Goal: Transaction & Acquisition: Purchase product/service

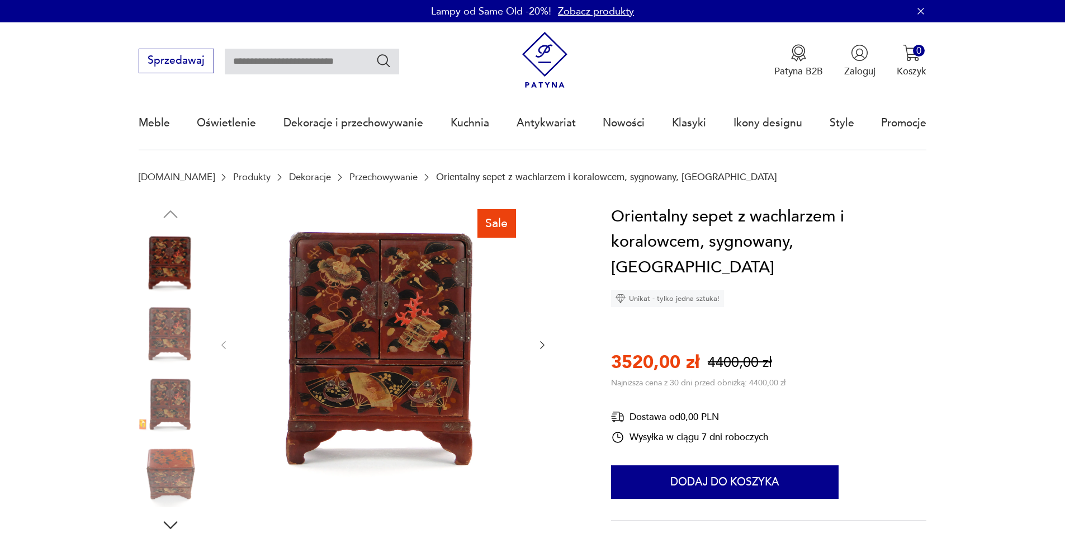
click at [542, 344] on icon "button" at bounding box center [542, 344] width 11 height 11
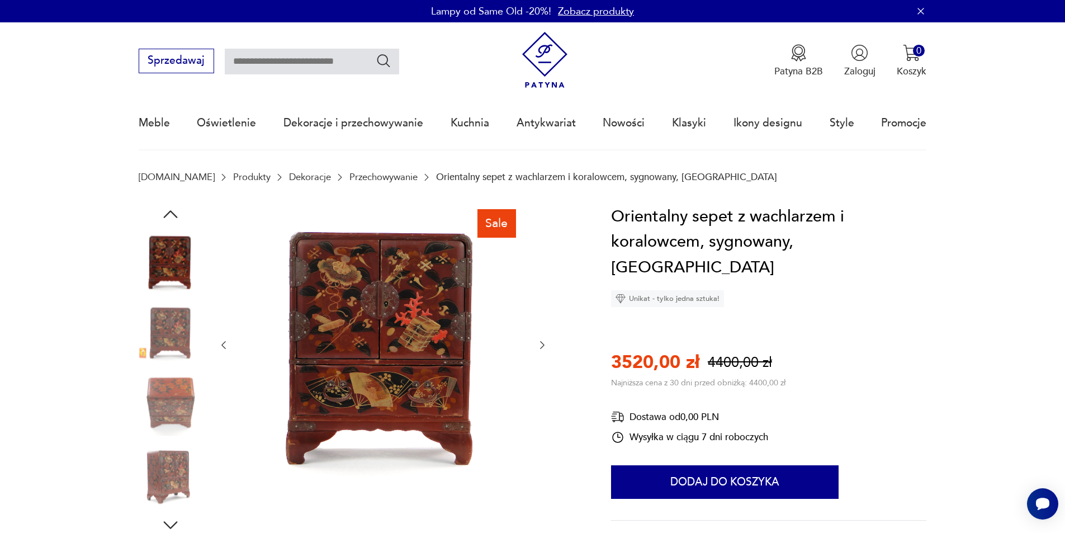
click at [540, 344] on icon "button" at bounding box center [542, 344] width 11 height 11
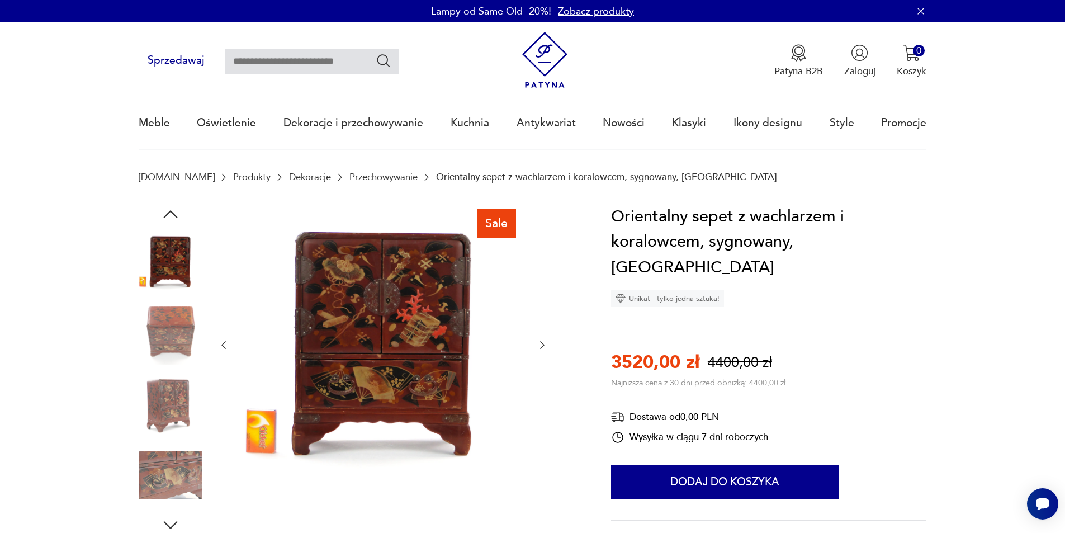
click at [540, 344] on icon "button" at bounding box center [542, 344] width 11 height 11
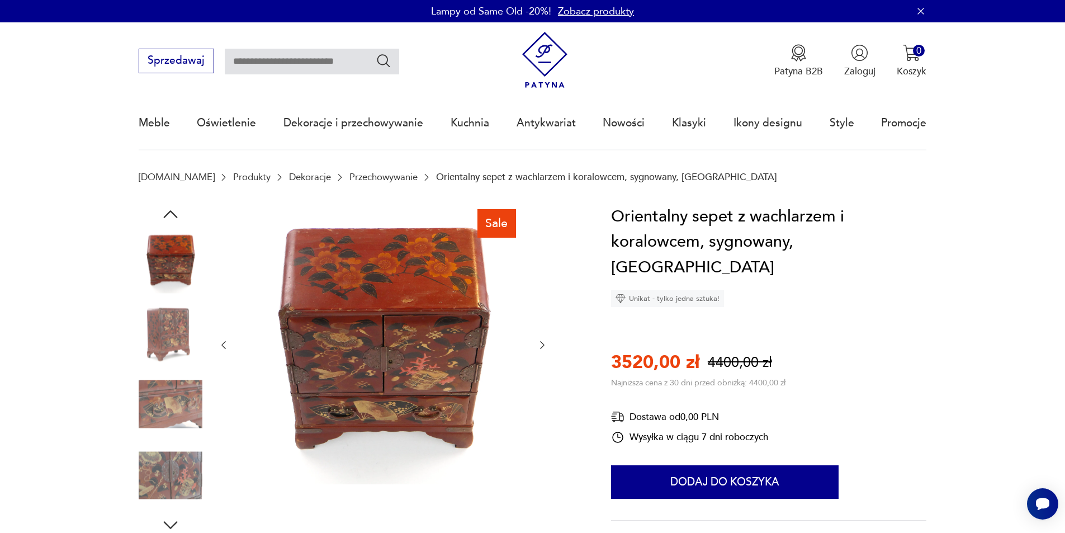
click at [543, 345] on icon "button" at bounding box center [542, 344] width 11 height 11
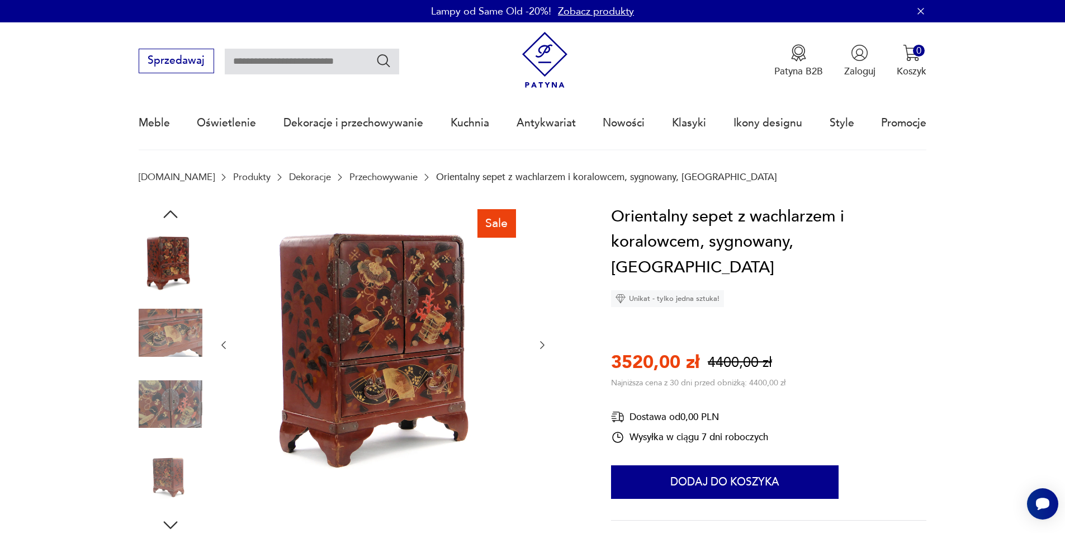
click at [541, 346] on icon "button" at bounding box center [542, 344] width 11 height 11
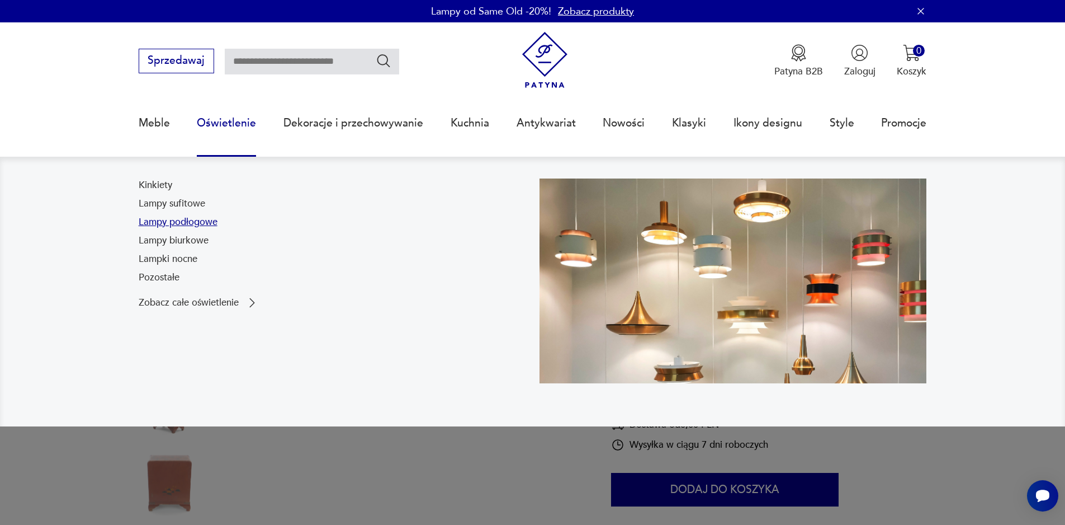
click at [175, 224] on link "Lampy podłogowe" at bounding box center [178, 221] width 79 height 13
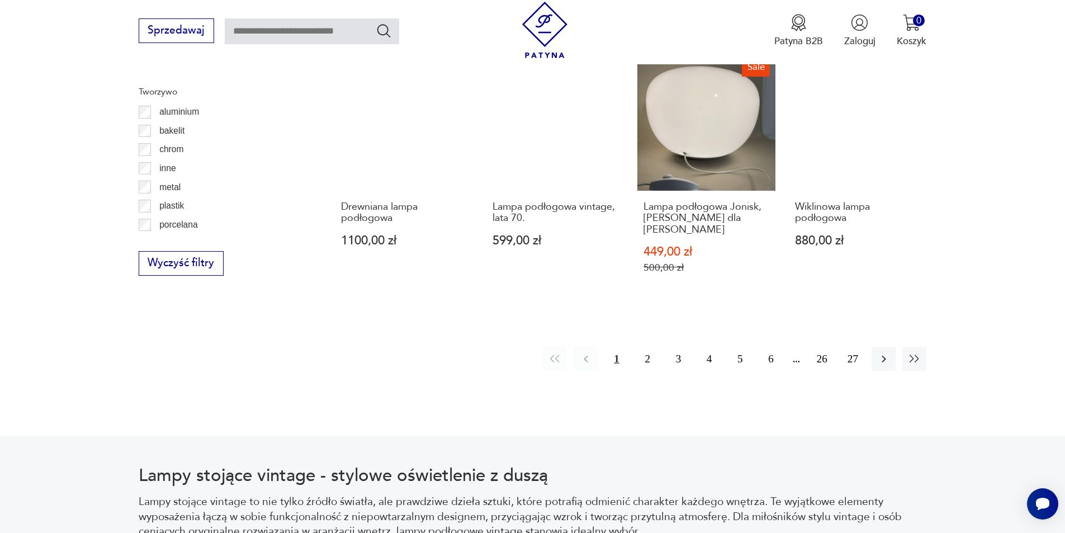
scroll to position [1211, 0]
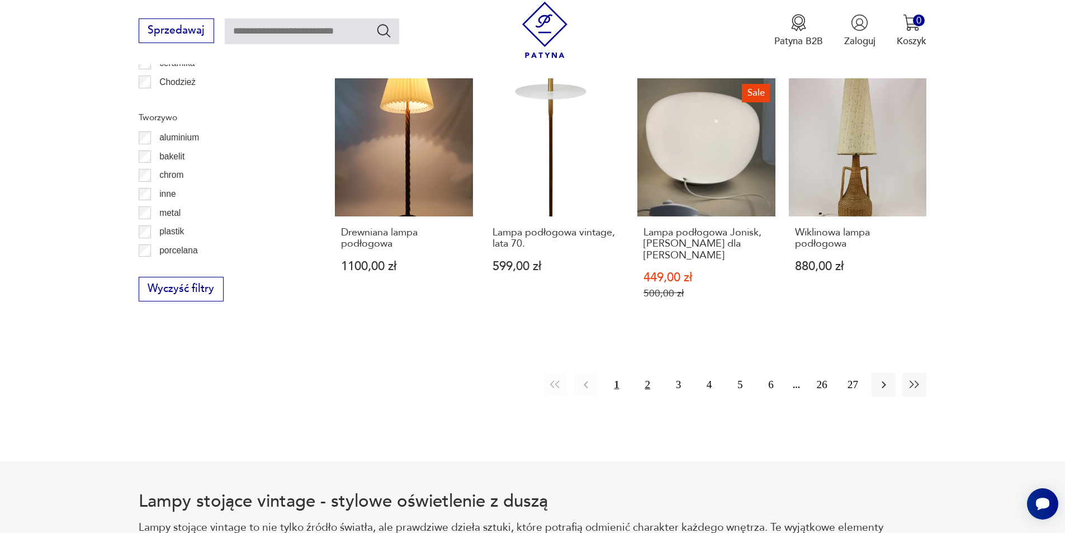
click at [641, 375] on button "2" at bounding box center [648, 384] width 24 height 24
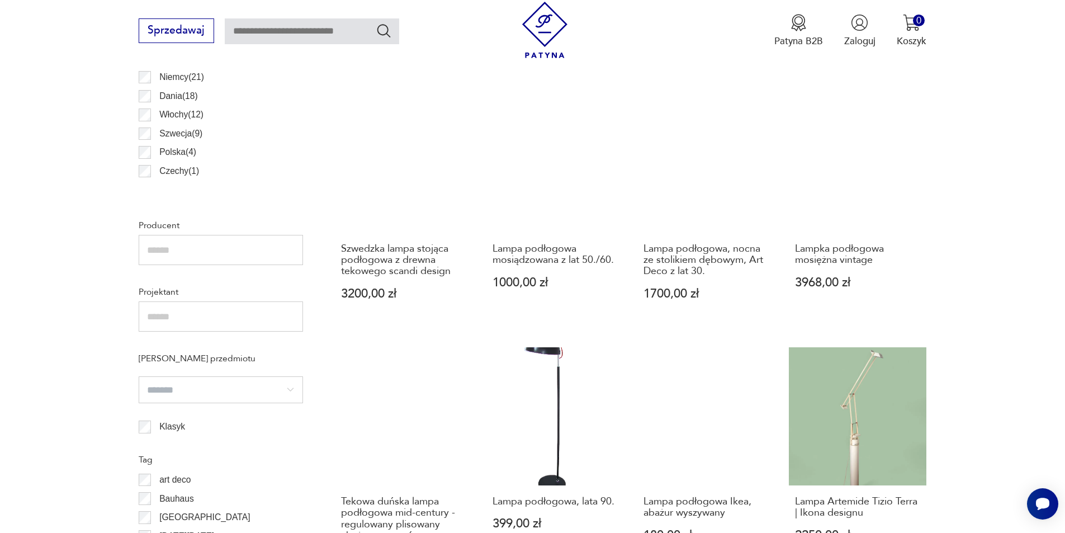
scroll to position [836, 0]
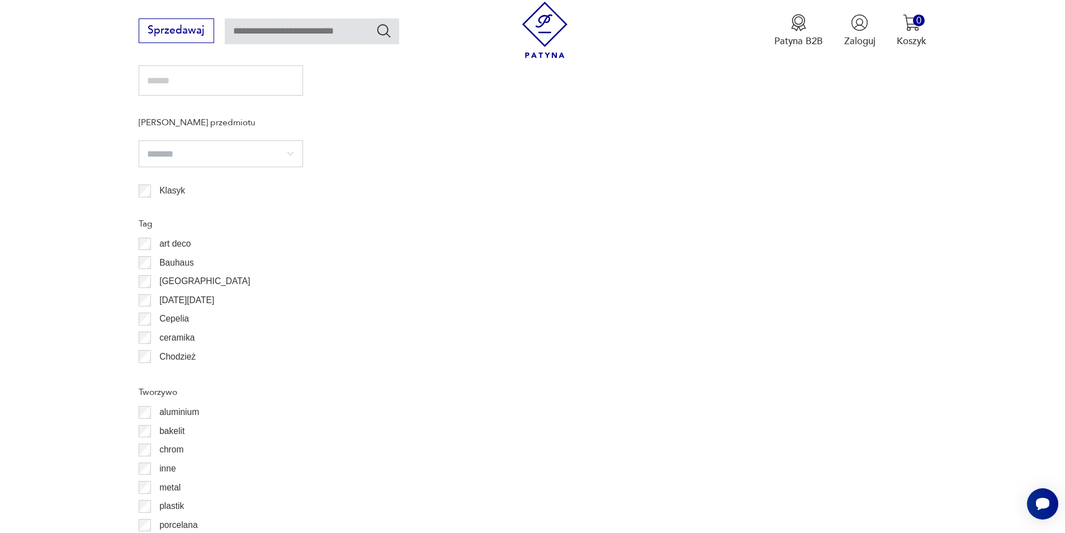
scroll to position [948, 0]
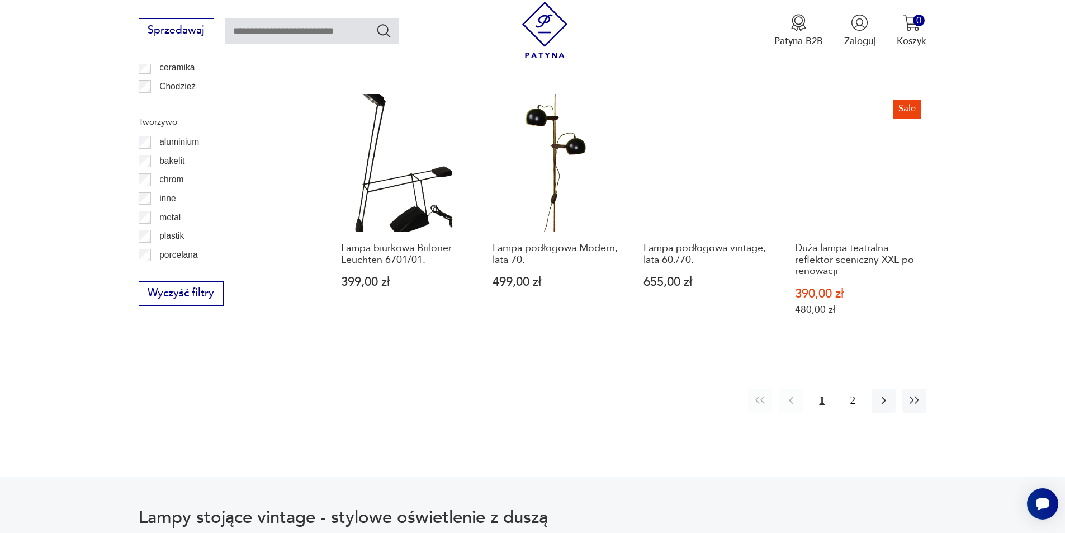
scroll to position [1227, 0]
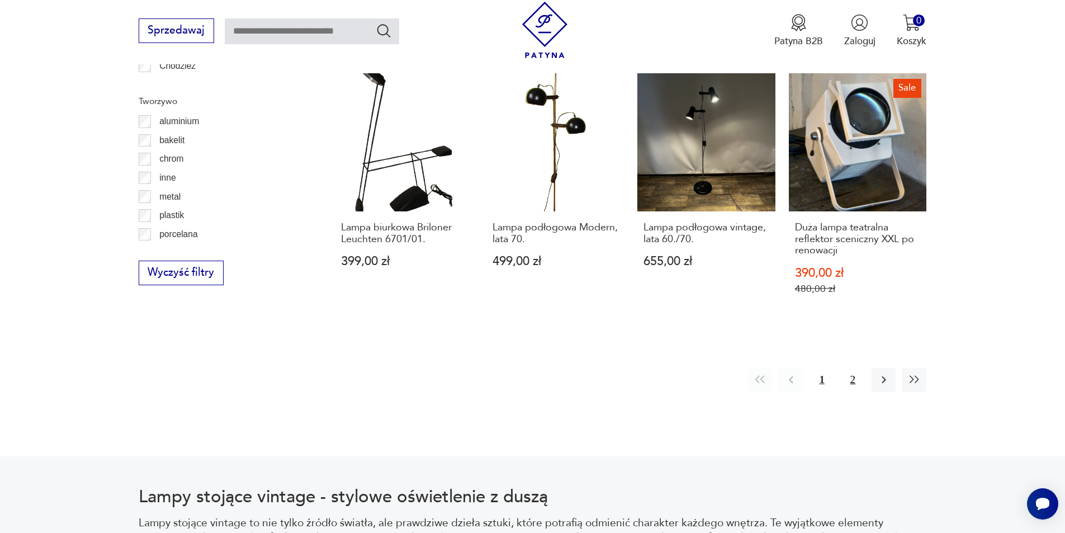
click at [855, 368] on button "2" at bounding box center [853, 380] width 24 height 24
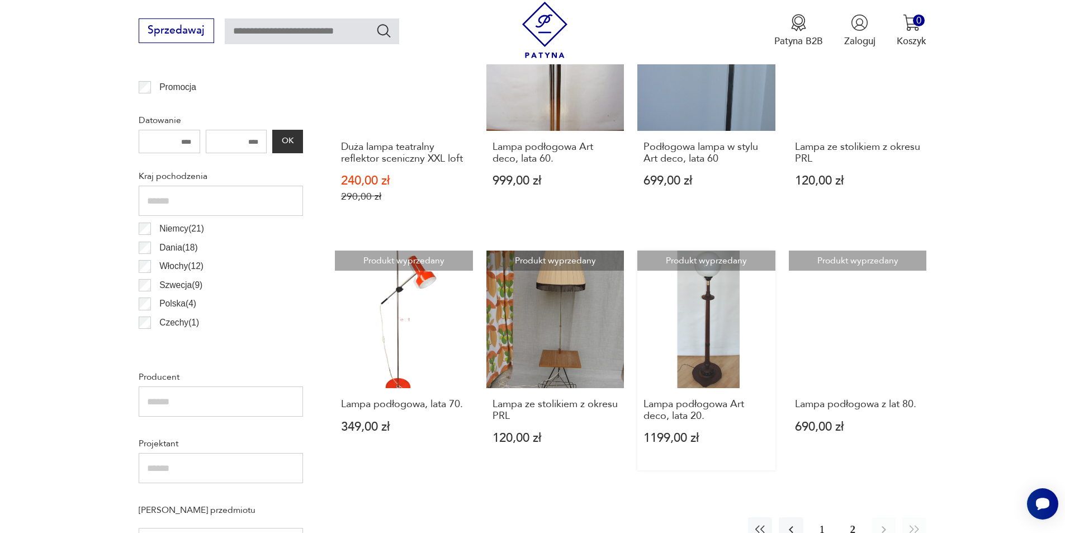
scroll to position [444, 0]
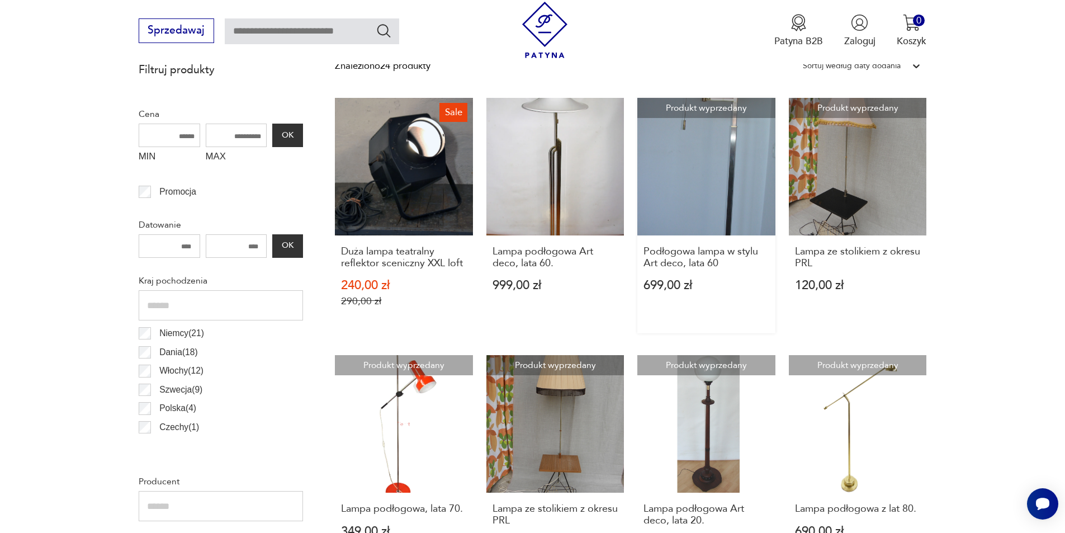
click at [695, 191] on link "Produkt wyprzedany Podłogowa lampa w stylu Art deco, lata 60 699,00 zł" at bounding box center [707, 216] width 138 height 236
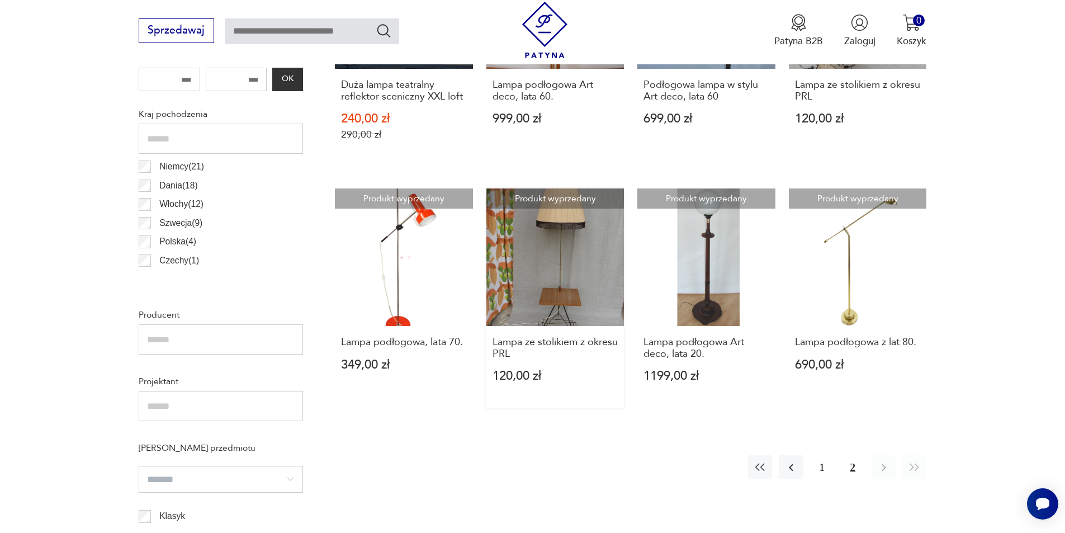
scroll to position [331, 0]
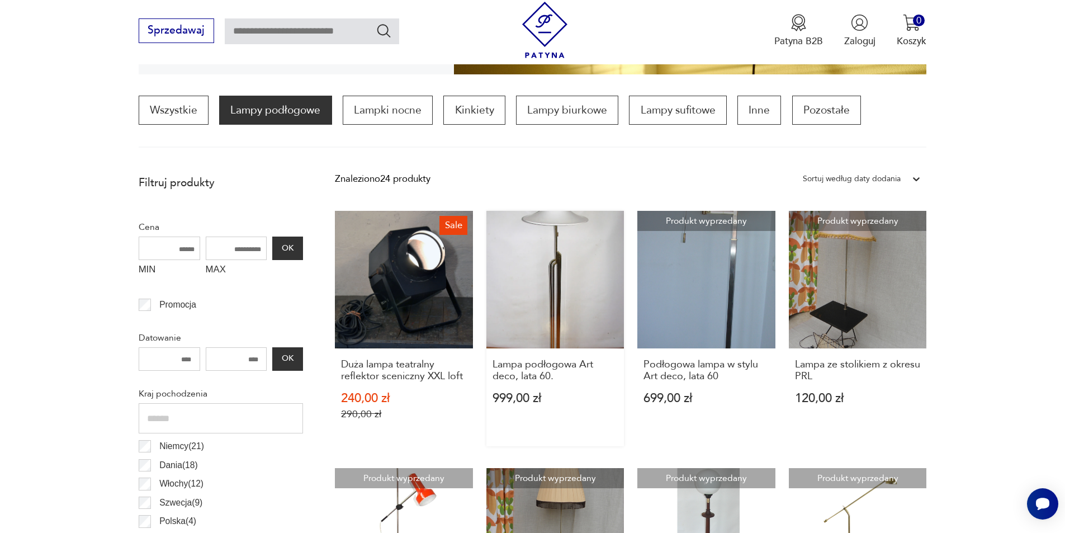
click at [547, 241] on link "Lampa podłogowa Art deco, lata 60. 999,00 zł" at bounding box center [556, 329] width 138 height 236
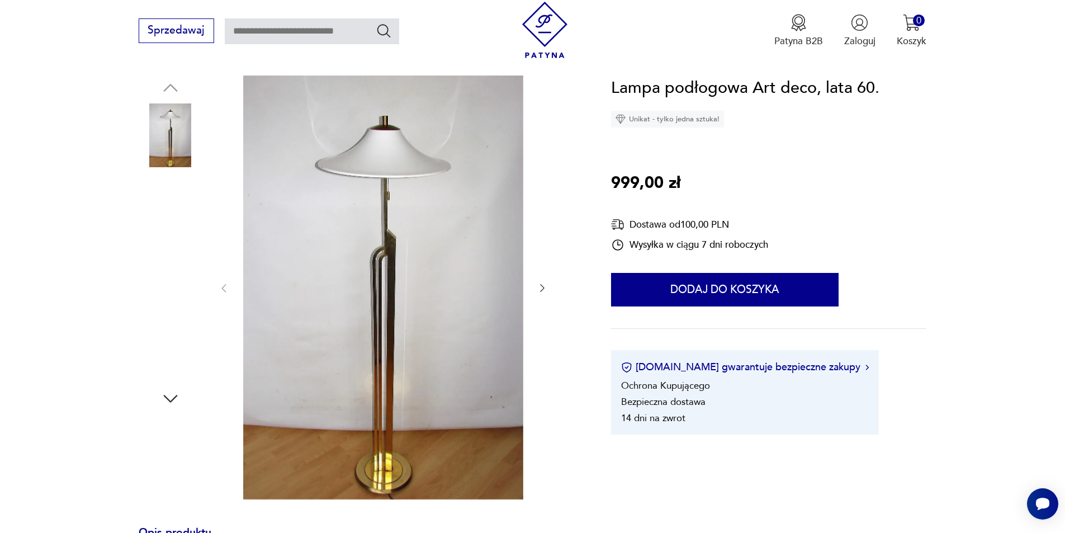
scroll to position [280, 0]
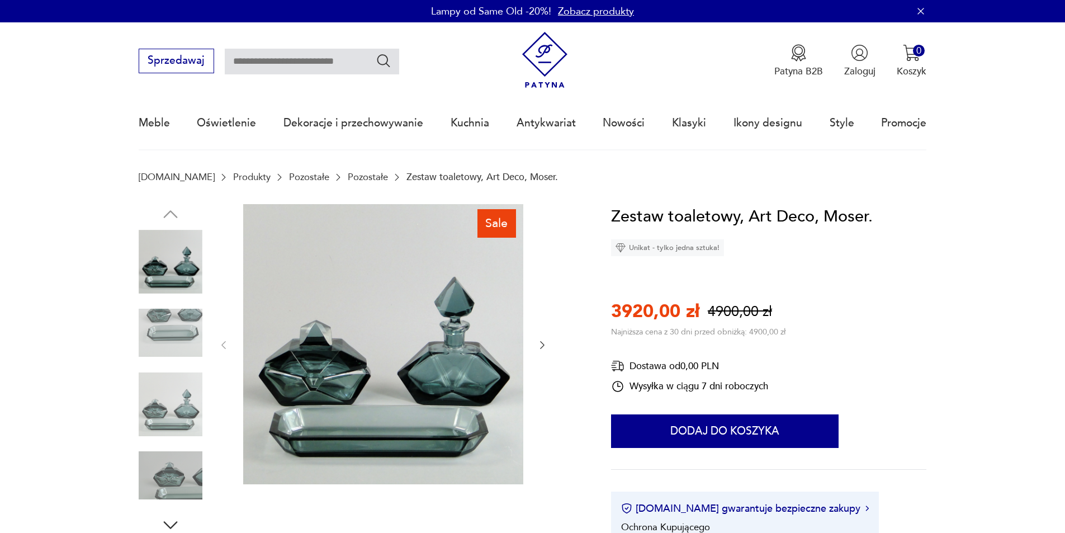
click at [537, 343] on icon "button" at bounding box center [542, 344] width 11 height 11
